Goal: Find specific page/section: Locate a particular part of the current website

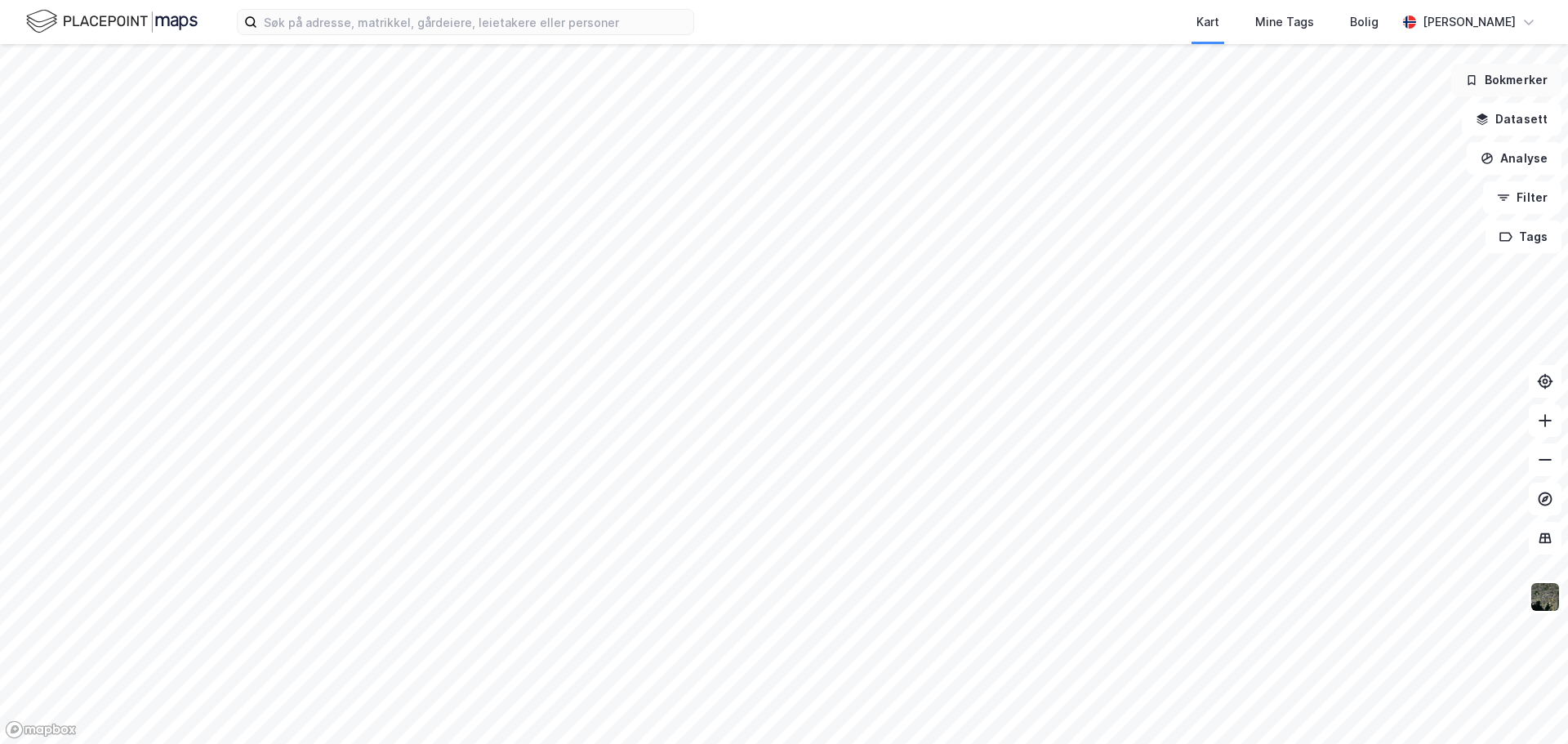
click at [1504, 78] on button "Bokmerker" at bounding box center [1507, 80] width 110 height 32
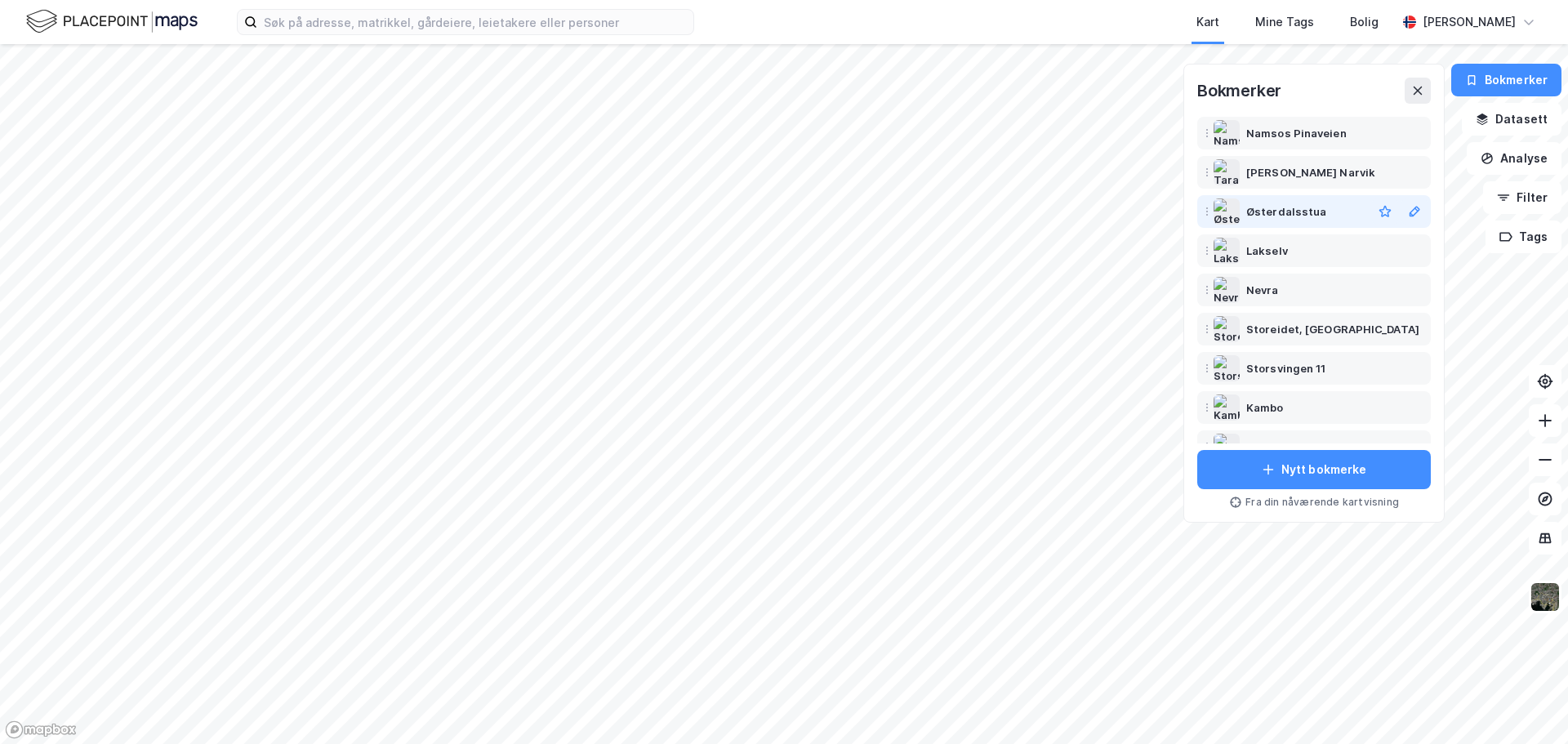
click at [1299, 213] on div "Østerdalsstua" at bounding box center [1286, 212] width 80 height 20
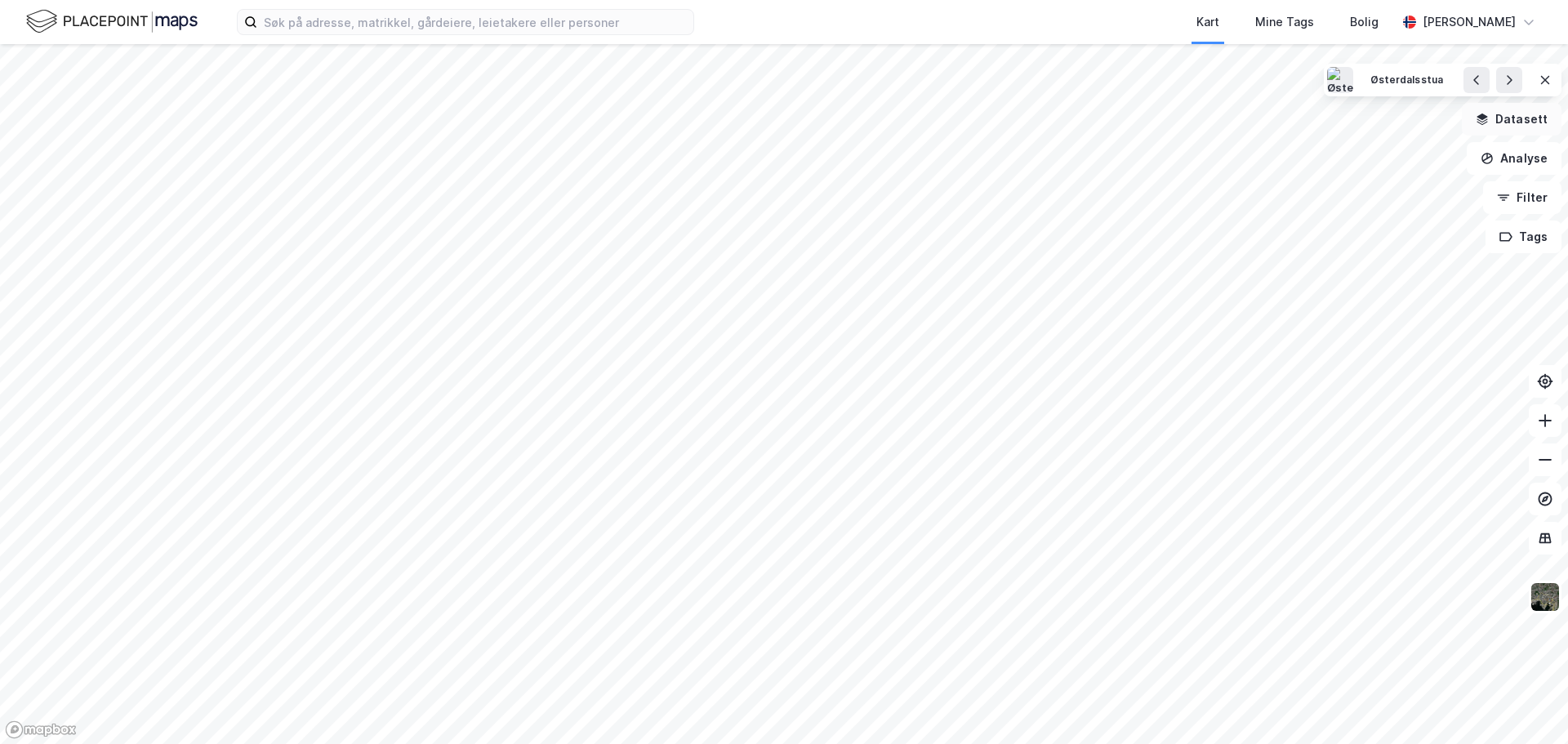
click at [1513, 124] on button "Datasett" at bounding box center [1512, 119] width 100 height 32
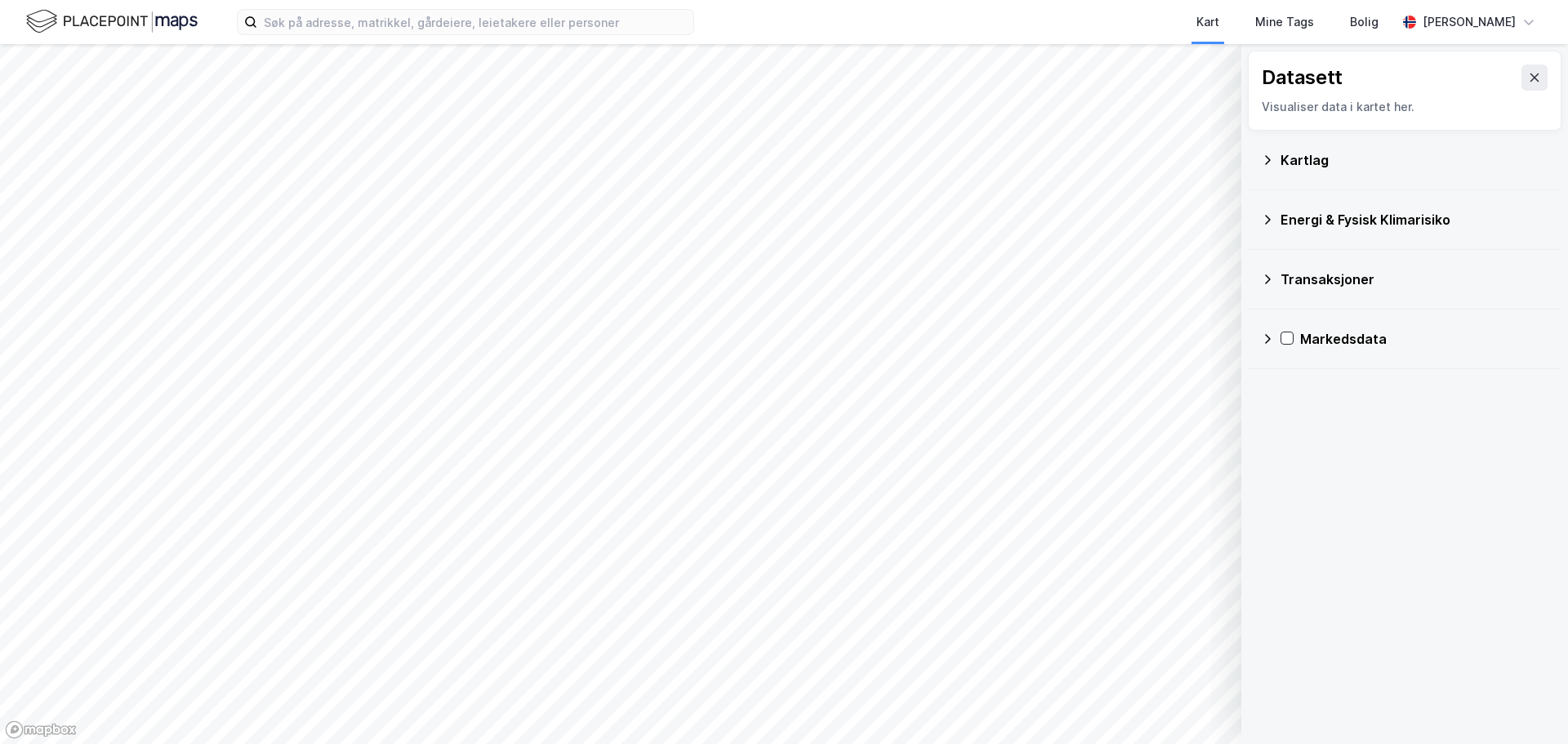
click at [1271, 159] on icon at bounding box center [1268, 160] width 13 height 13
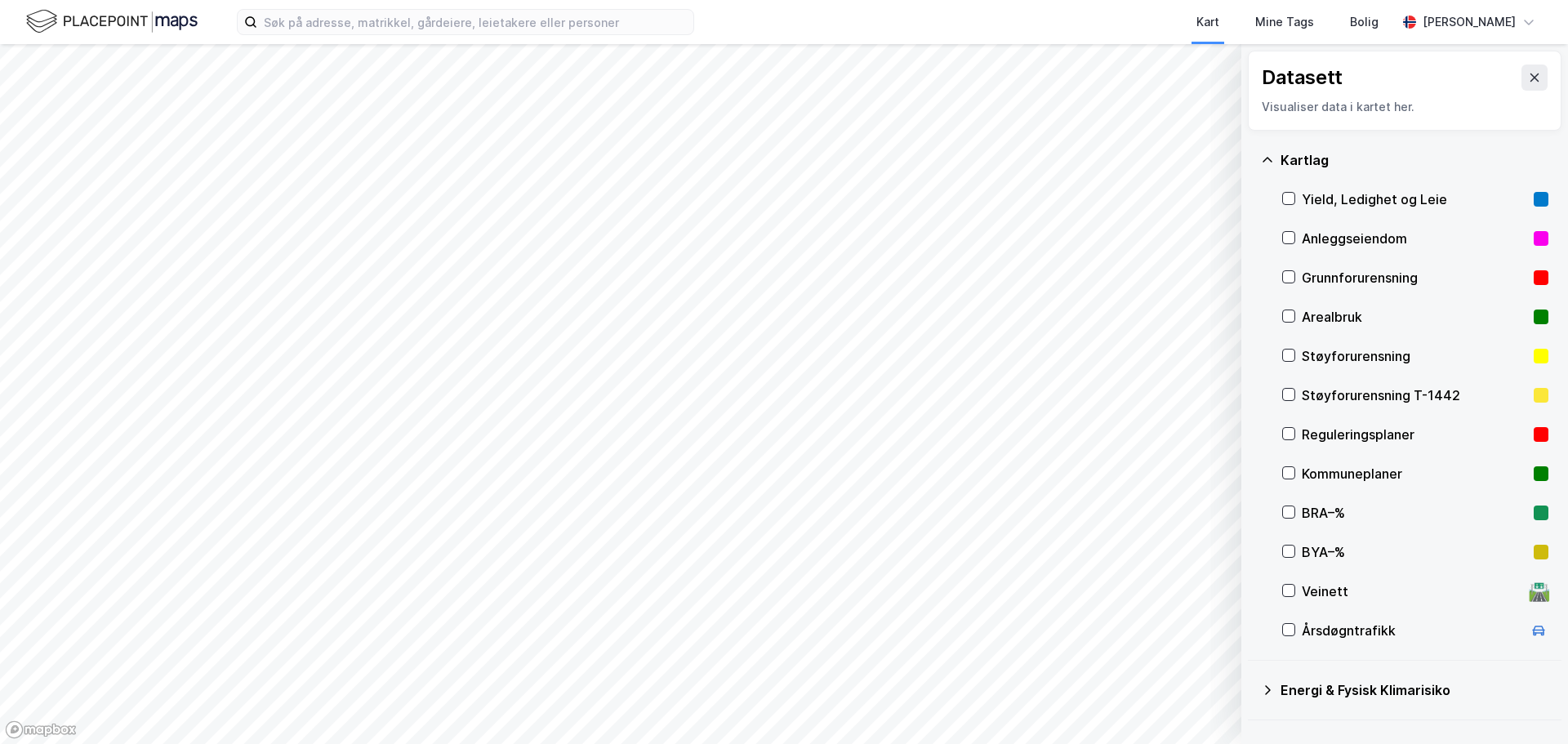
click at [1340, 432] on div "Reguleringsplaner" at bounding box center [1414, 434] width 225 height 20
click at [1531, 79] on icon at bounding box center [1535, 78] width 9 height 8
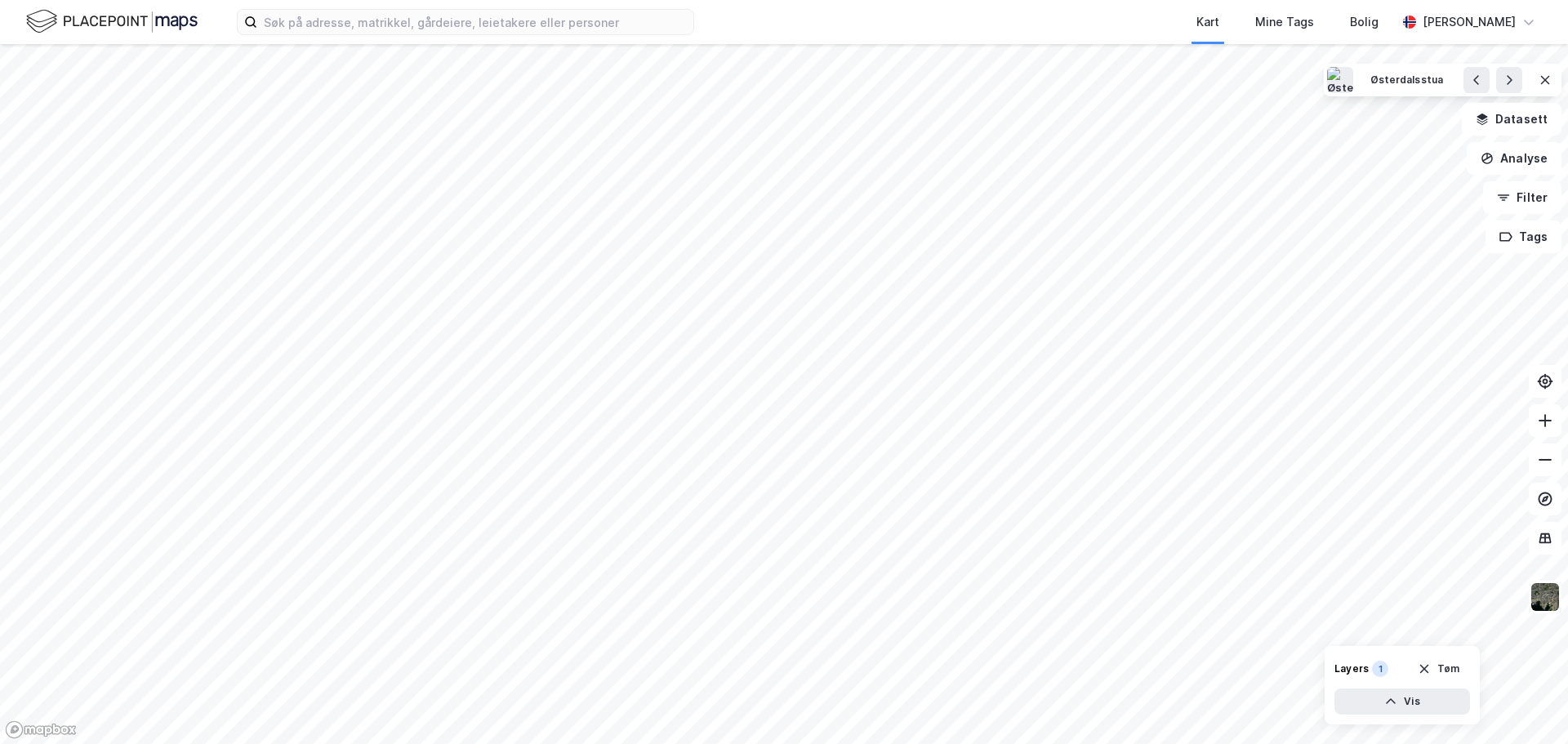
click at [579, 743] on html "Kart Mine Tags Bolig [PERSON_NAME] [GEOGRAPHIC_DATA] Datasett Analyse Filter Ta…" at bounding box center [784, 372] width 1568 height 744
click at [673, 743] on html "Kart Mine Tags Bolig [PERSON_NAME] [GEOGRAPHIC_DATA] Datasett Analyse Filter Ta…" at bounding box center [784, 372] width 1568 height 744
click at [541, 743] on html "Kart Mine Tags Bolig [PERSON_NAME] [GEOGRAPHIC_DATA] Datasett Analyse Filter Ta…" at bounding box center [784, 372] width 1568 height 744
